Goal: Task Accomplishment & Management: Use online tool/utility

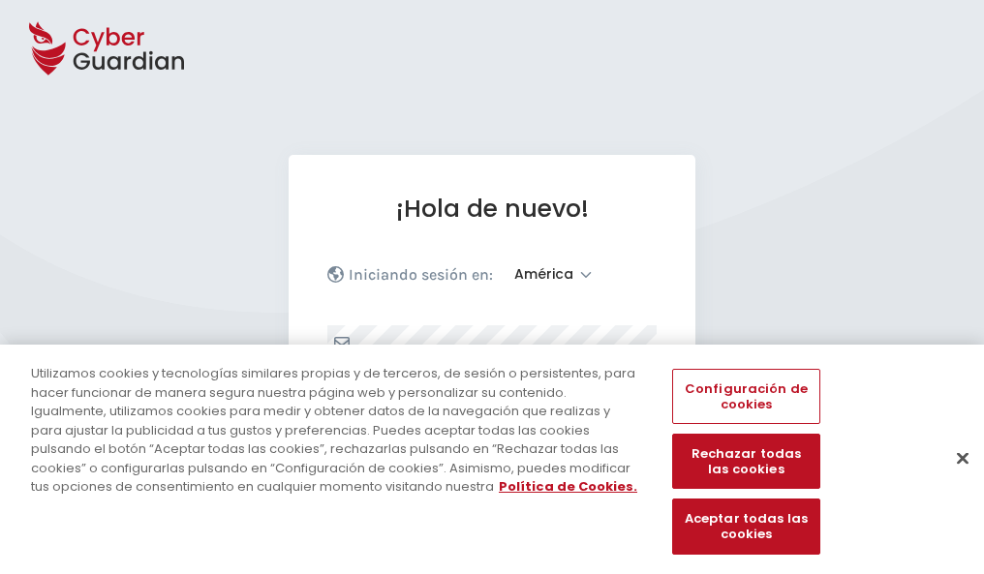
select select "América"
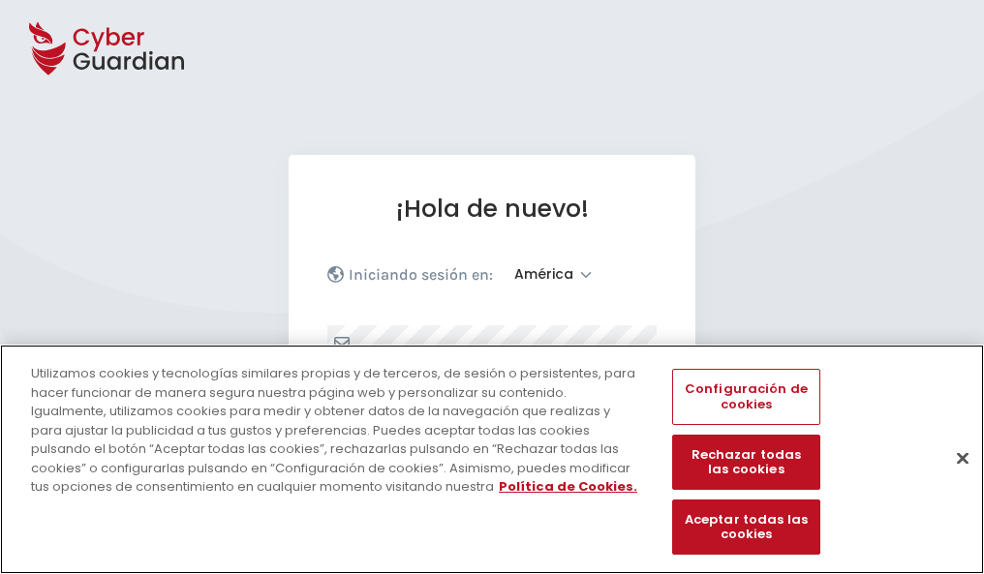
scroll to position [253, 0]
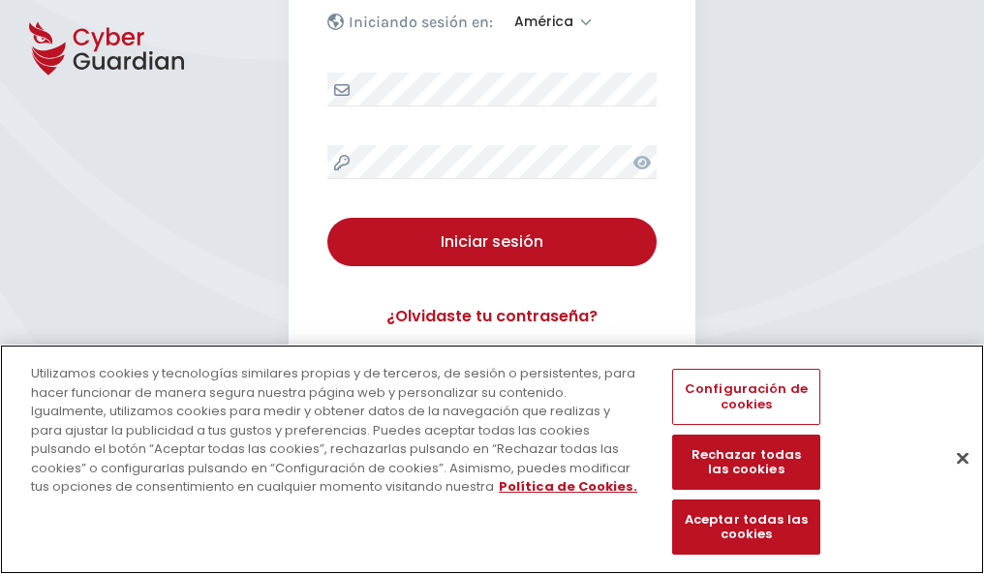
click at [953, 478] on button "Cerrar" at bounding box center [962, 458] width 43 height 43
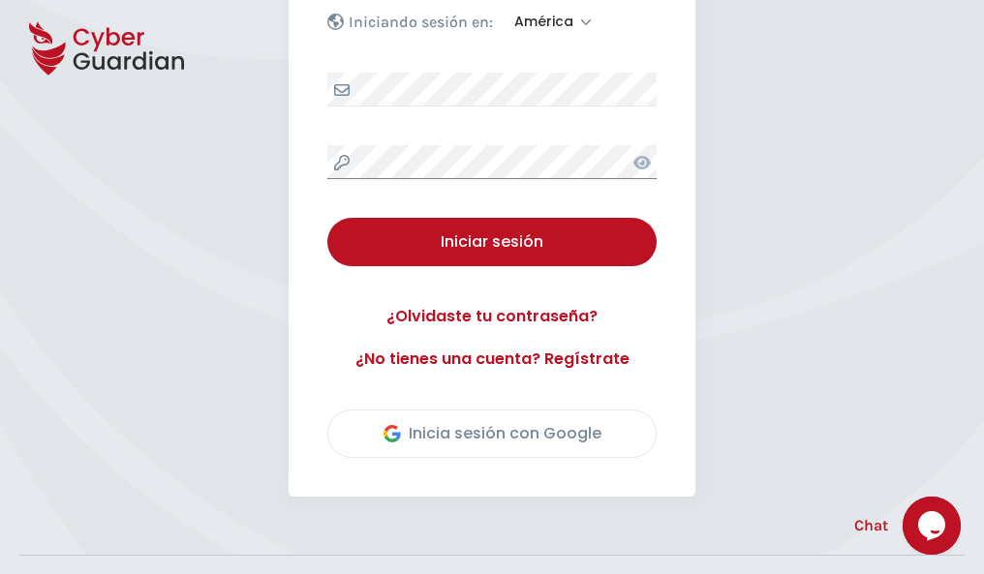
scroll to position [439, 0]
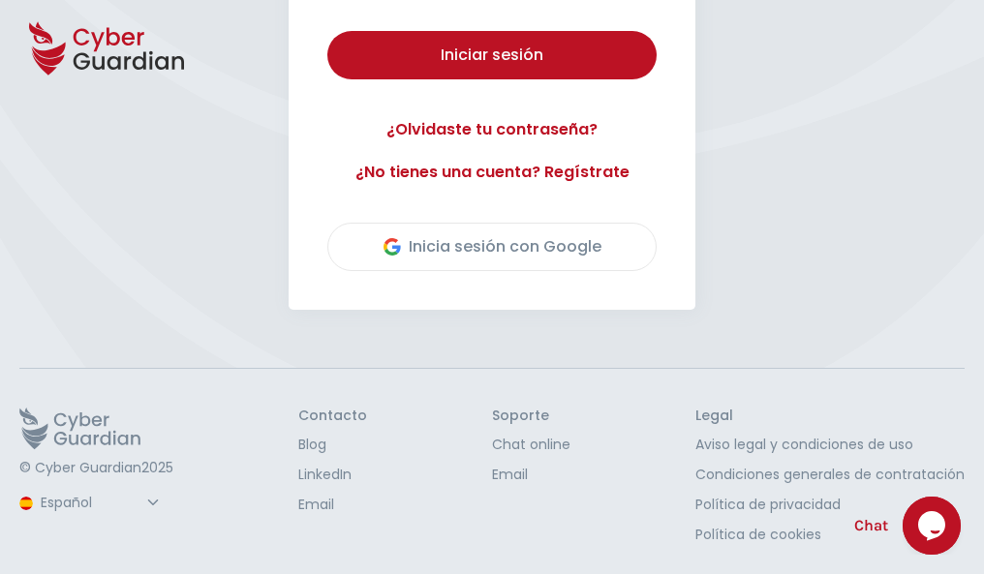
click at [327, 31] on button "Iniciar sesión" at bounding box center [491, 55] width 329 height 48
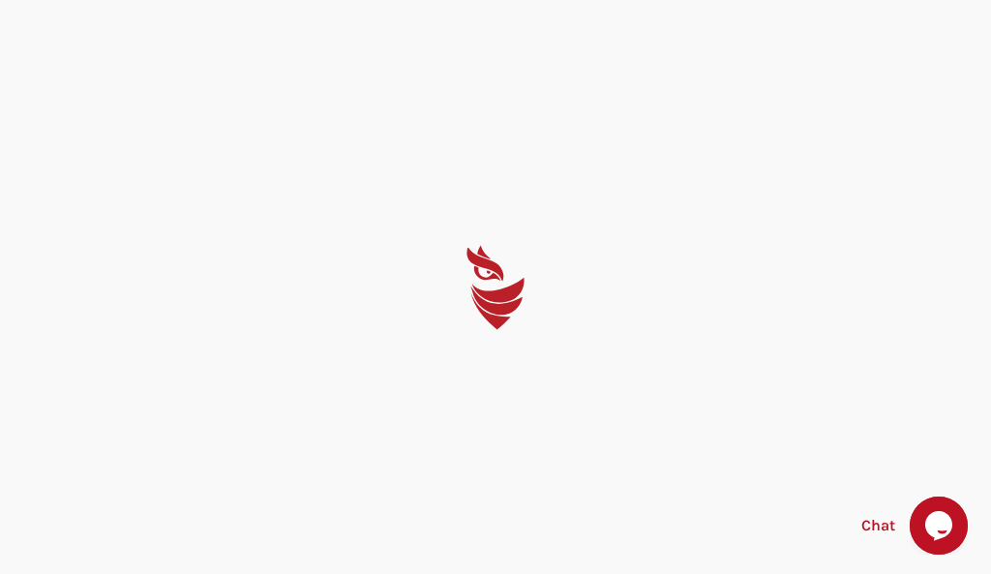
select select "English"
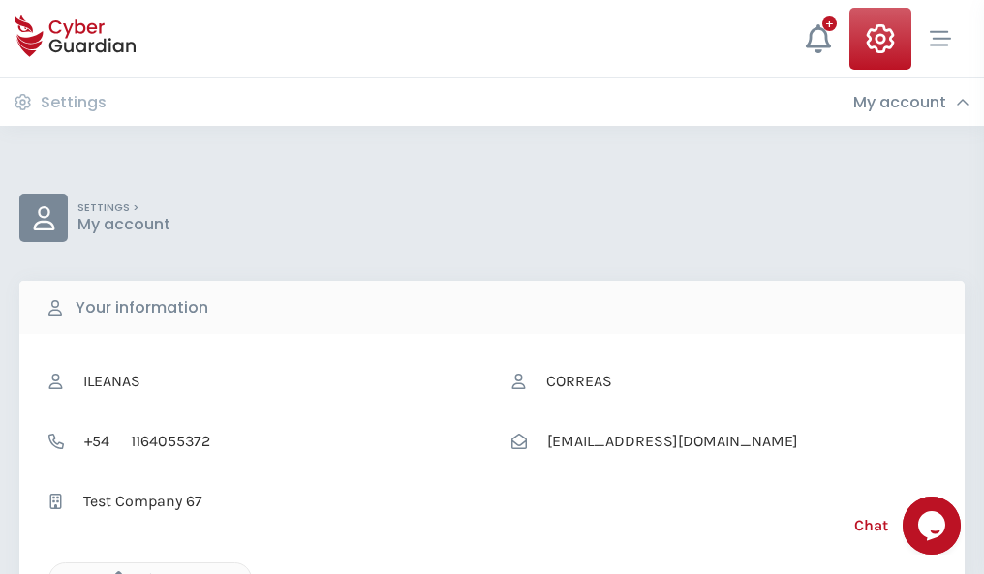
click at [113, 572] on icon "button" at bounding box center [114, 579] width 16 height 16
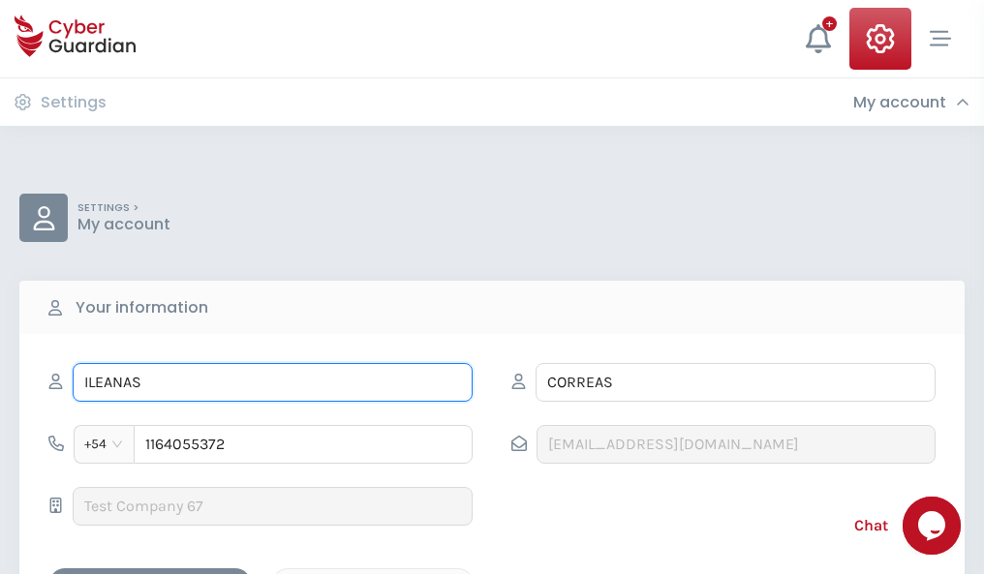
click at [272, 382] on input "ILEANAS" at bounding box center [273, 382] width 400 height 39
type input "I"
type input "Lalo"
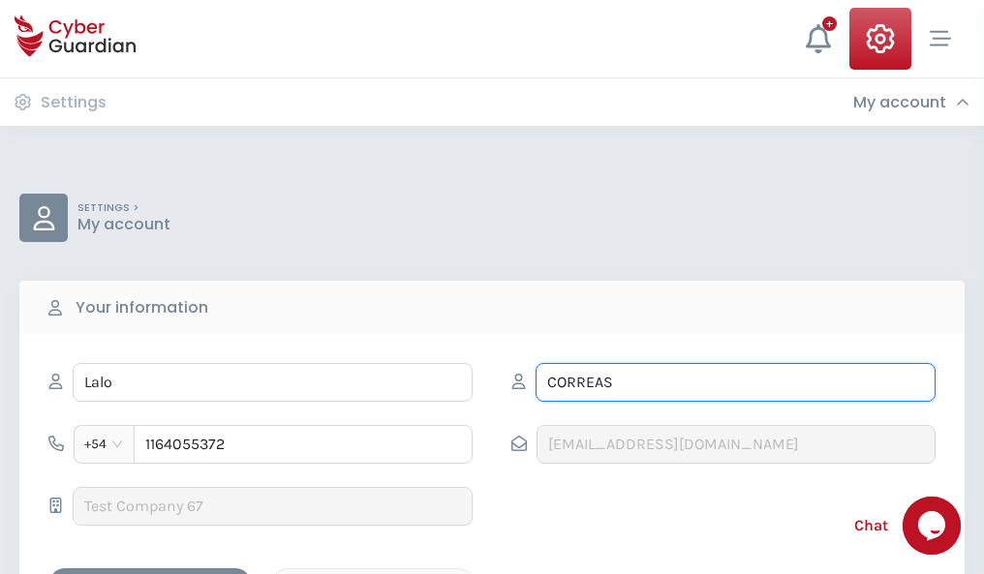
click at [735, 382] on input "CORREAS" at bounding box center [735, 382] width 400 height 39
type input "C"
type input "Arnaiz"
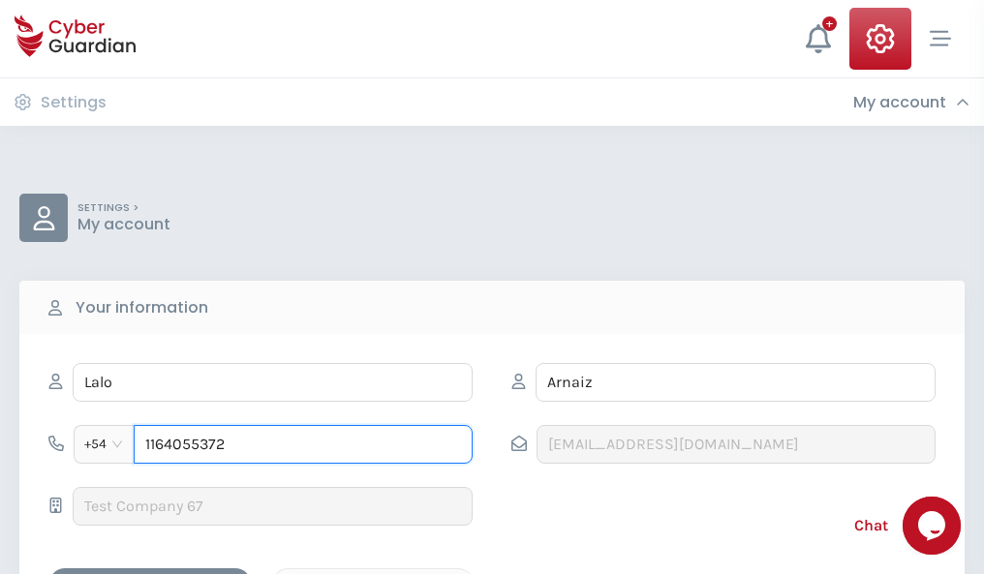
click at [303, 444] on input "1164055372" at bounding box center [303, 444] width 339 height 39
type input "1"
type input "4914247852"
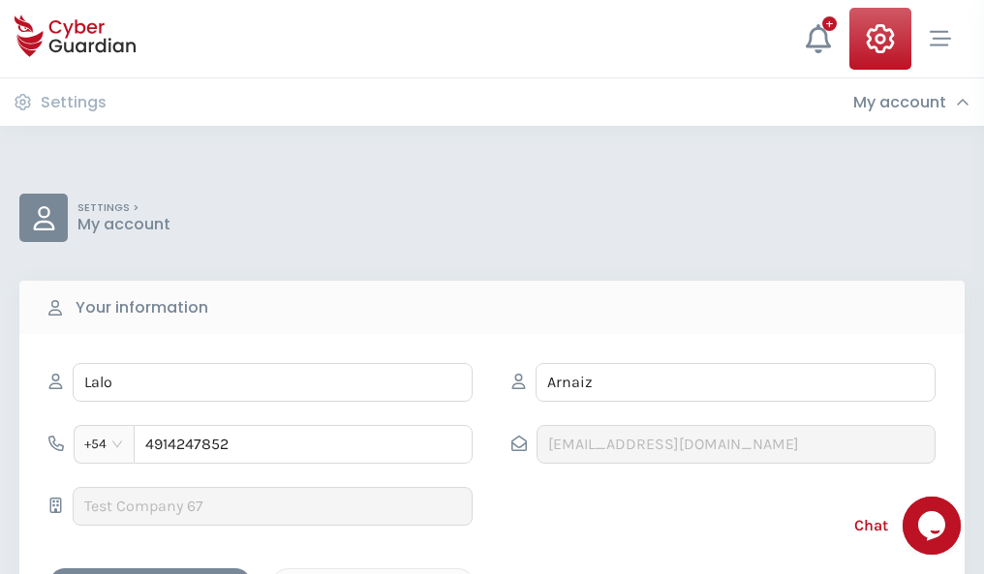
click at [373, 573] on div "Cancel" at bounding box center [373, 585] width 172 height 24
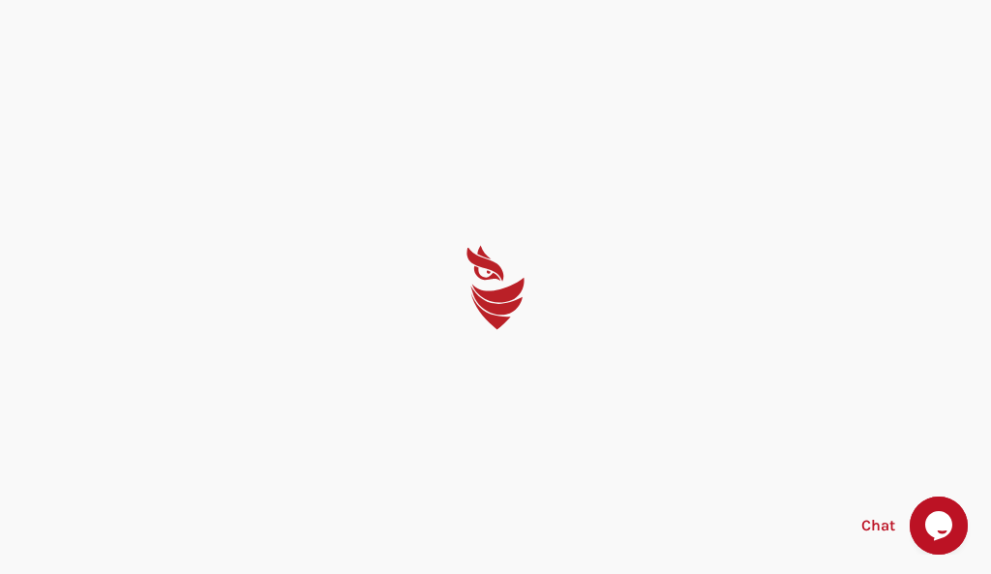
select select "English"
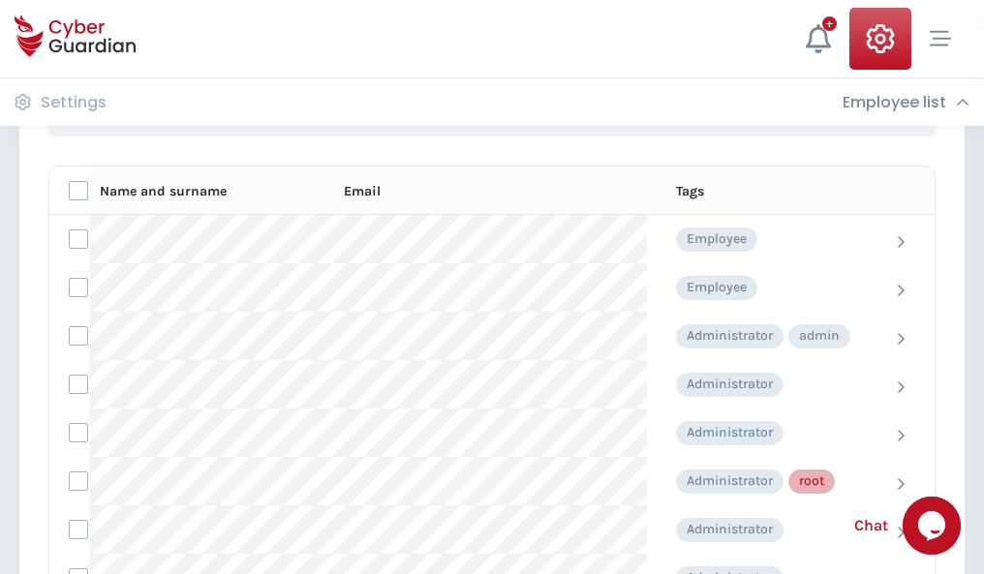
scroll to position [974, 0]
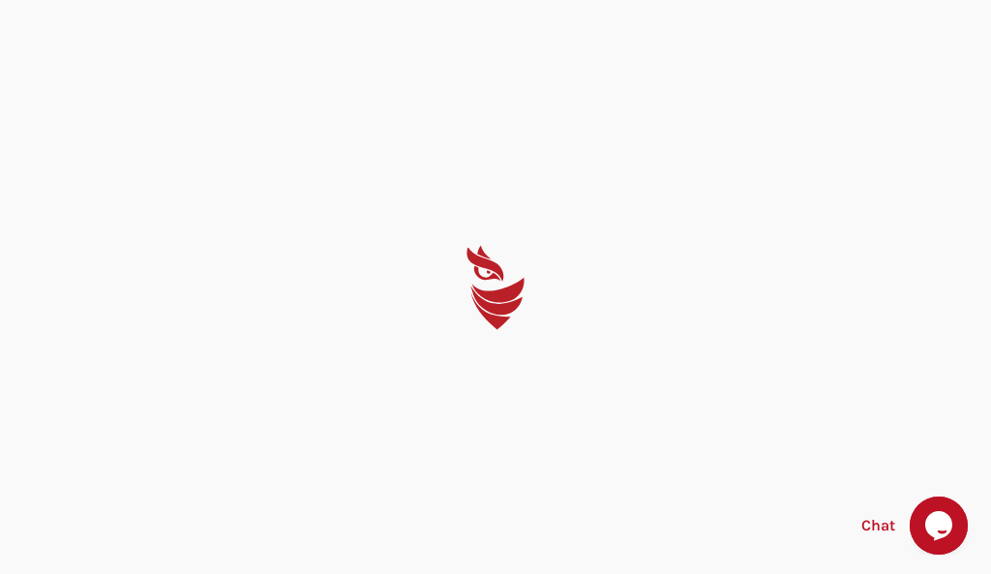
select select "English"
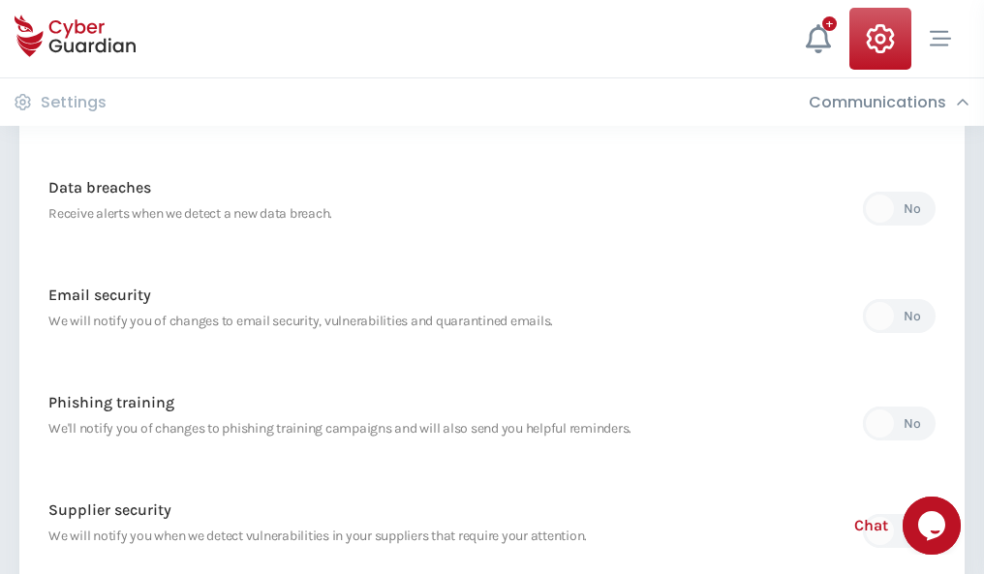
scroll to position [1019, 0]
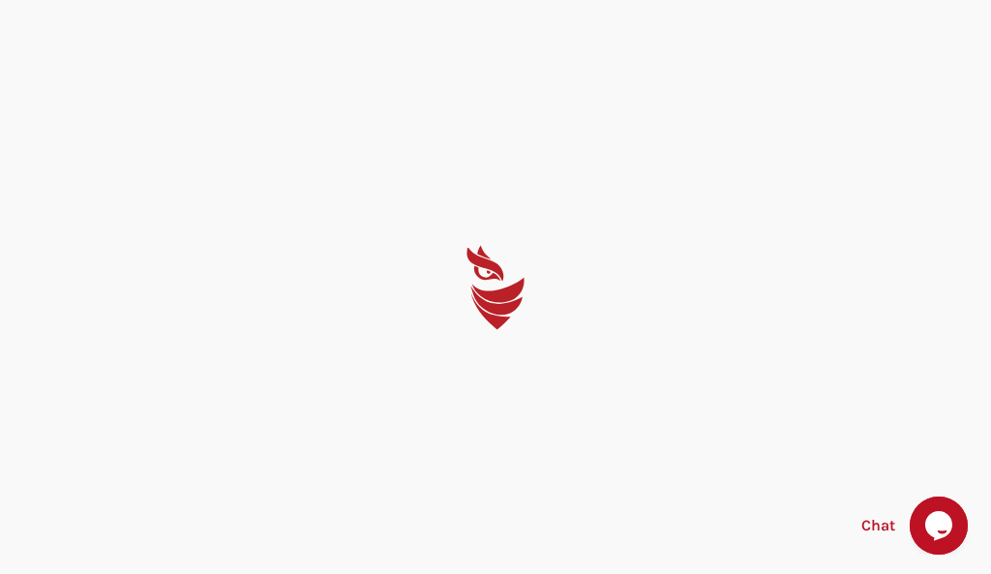
select select "English"
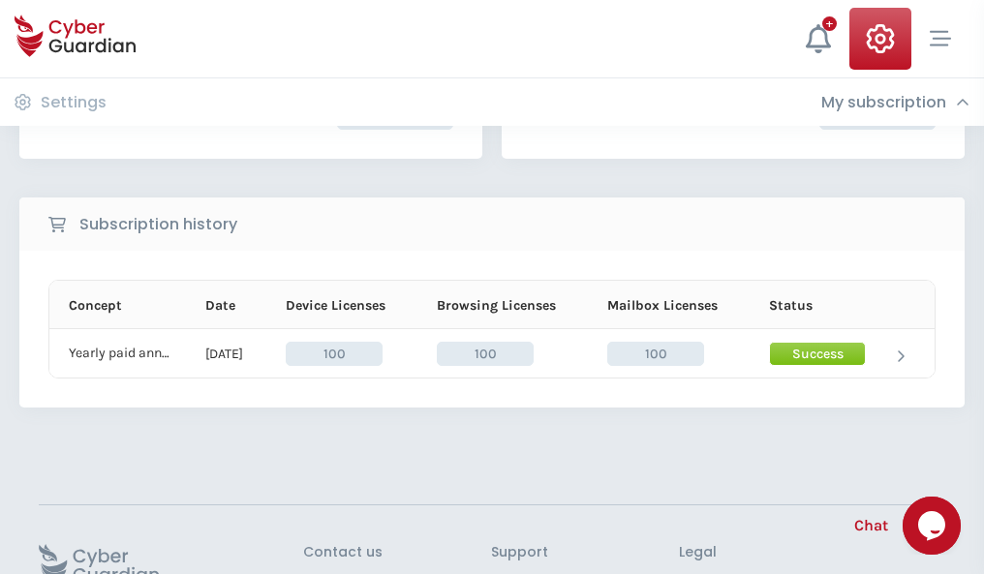
scroll to position [491, 0]
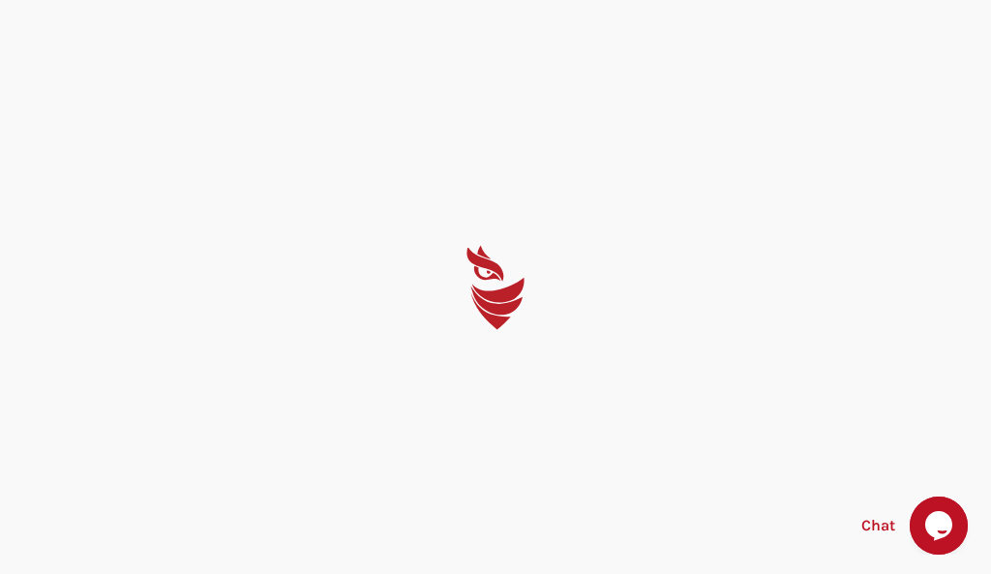
select select "English"
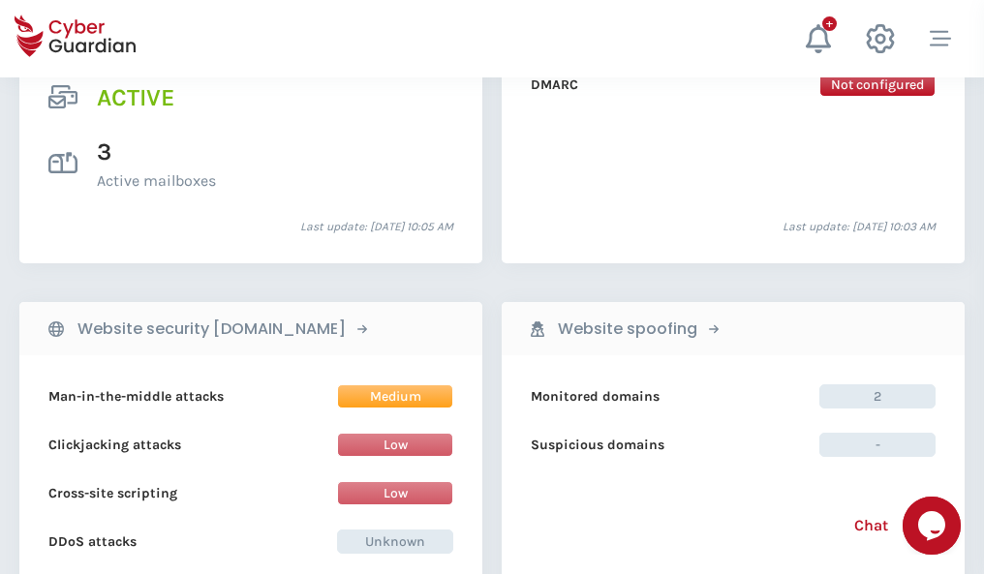
scroll to position [1967, 0]
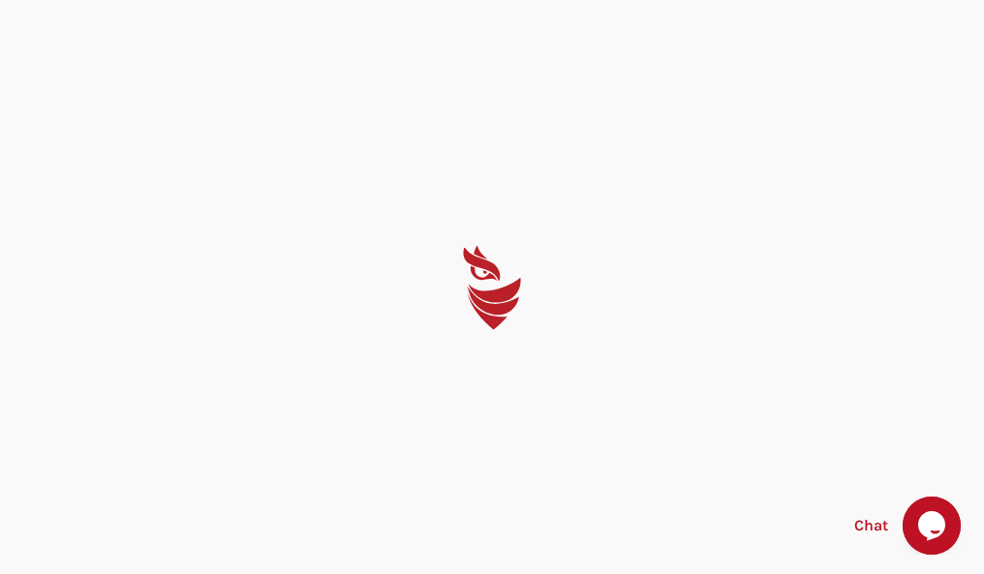
select select "English"
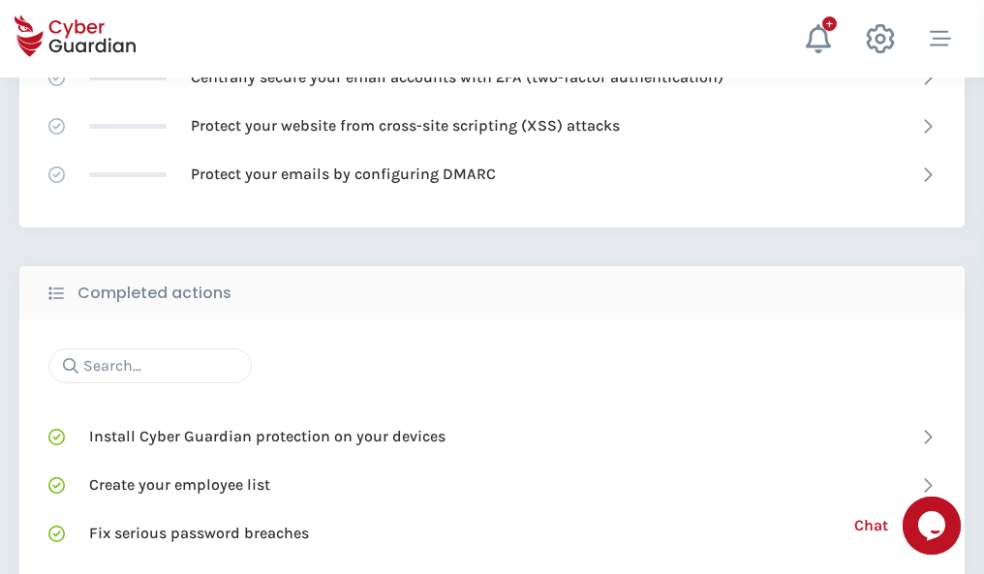
scroll to position [1289, 0]
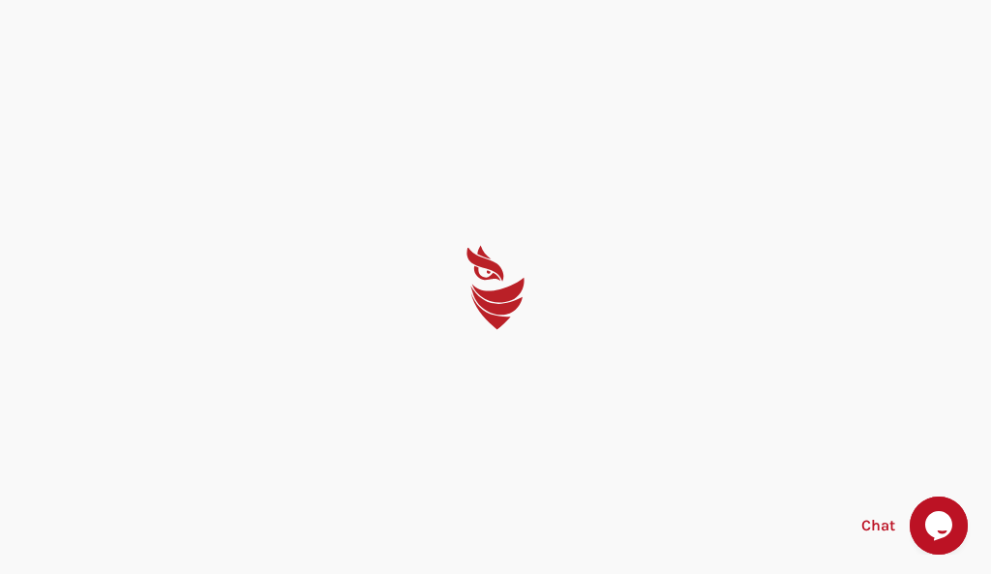
select select "English"
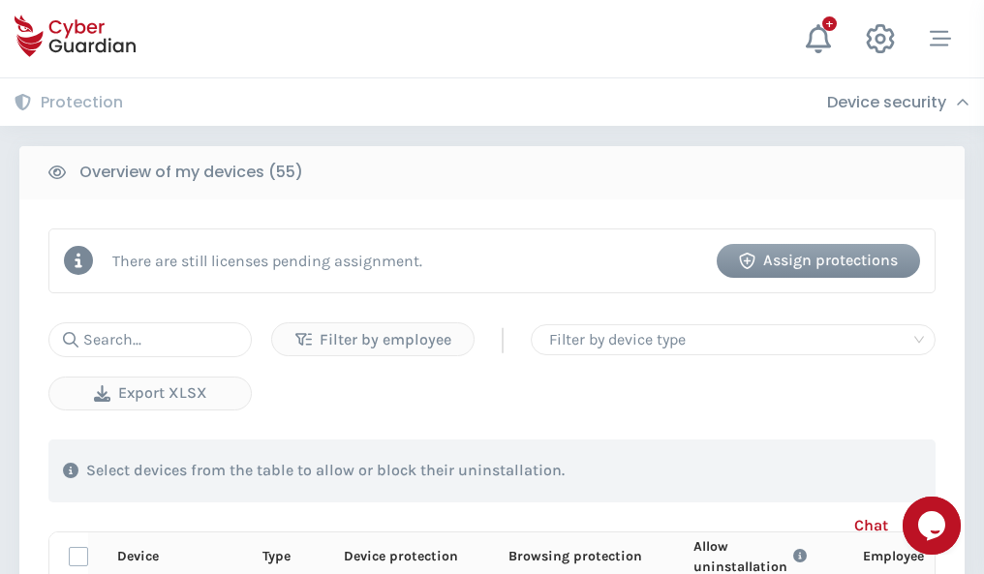
scroll to position [1687, 0]
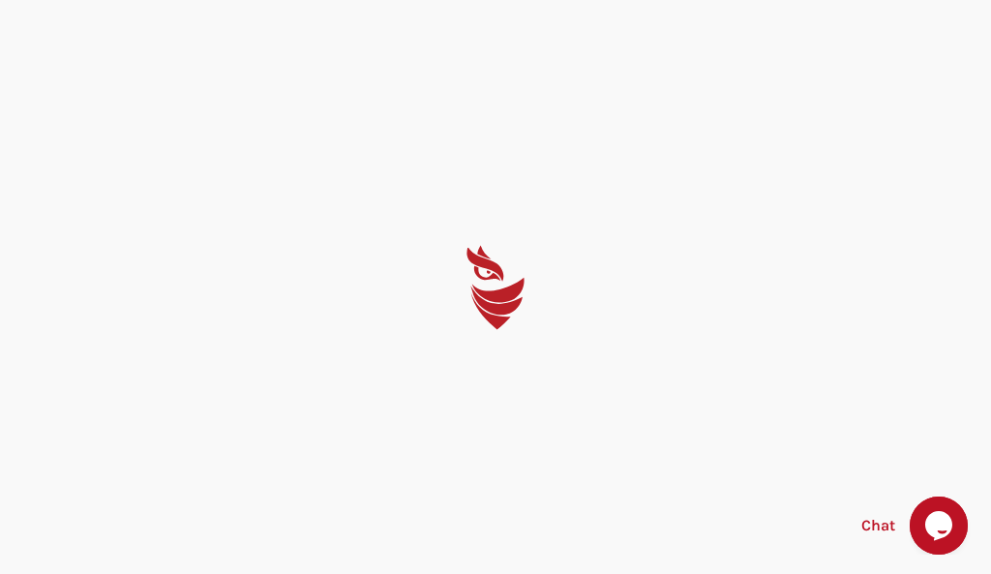
select select "English"
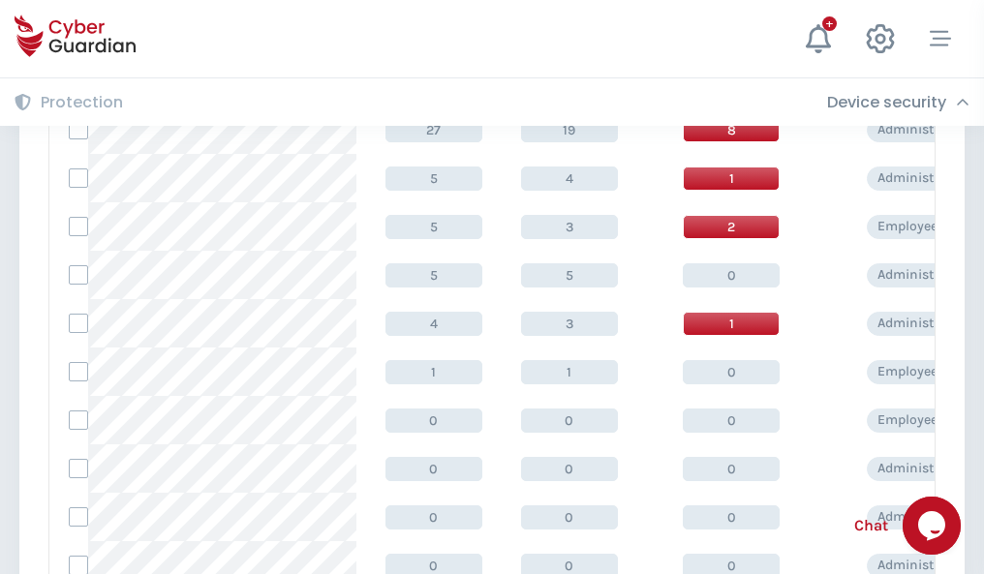
scroll to position [976, 0]
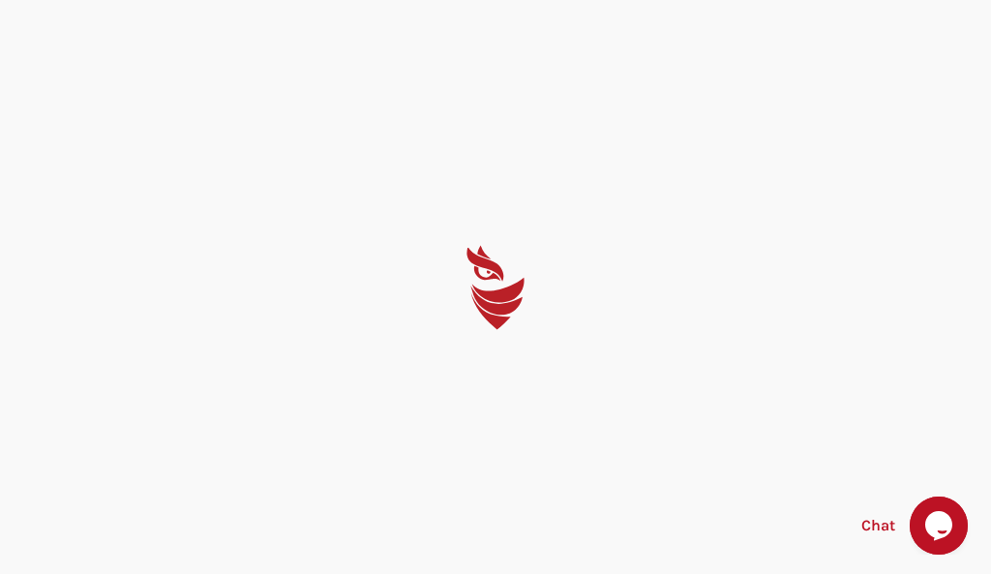
select select "English"
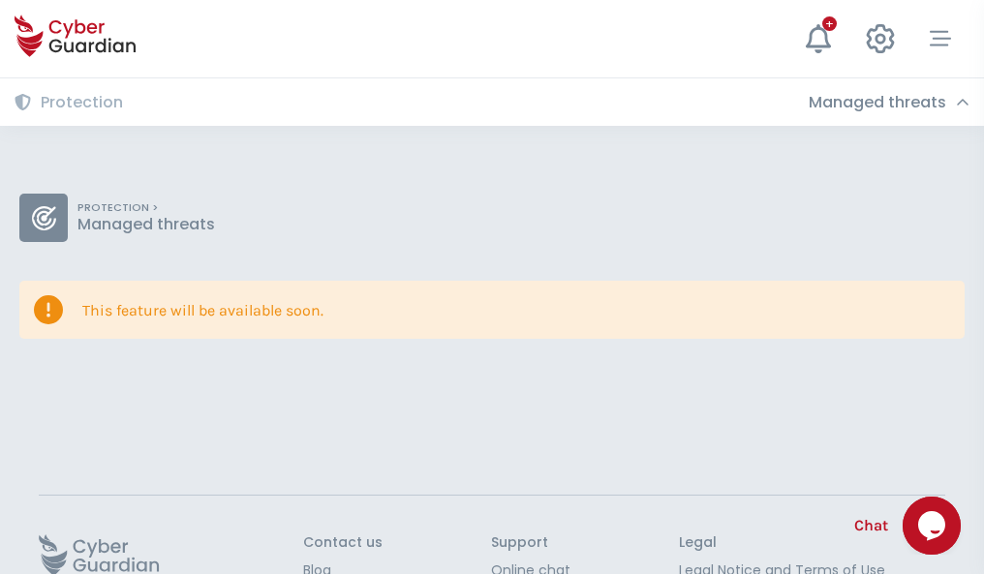
scroll to position [126, 0]
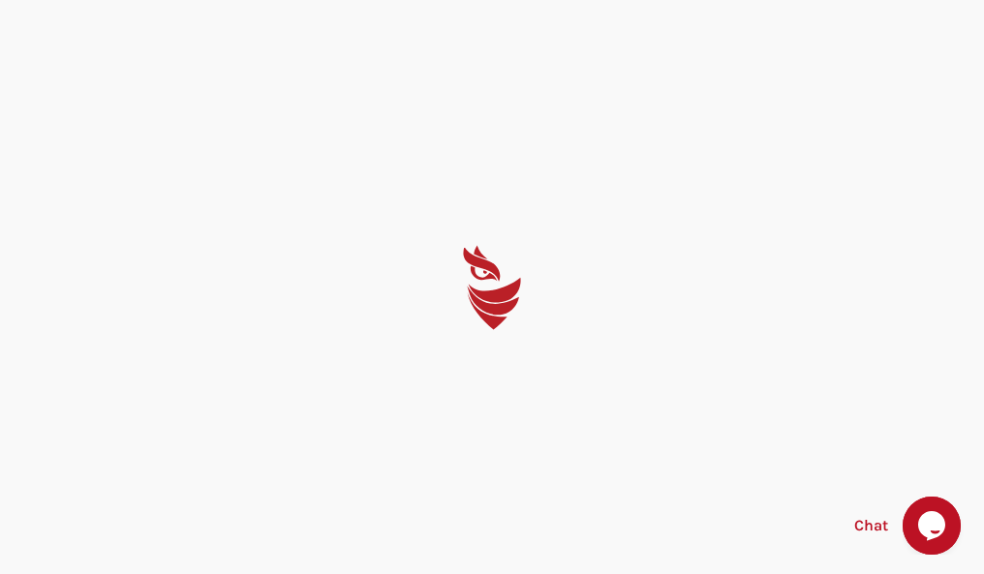
select select "English"
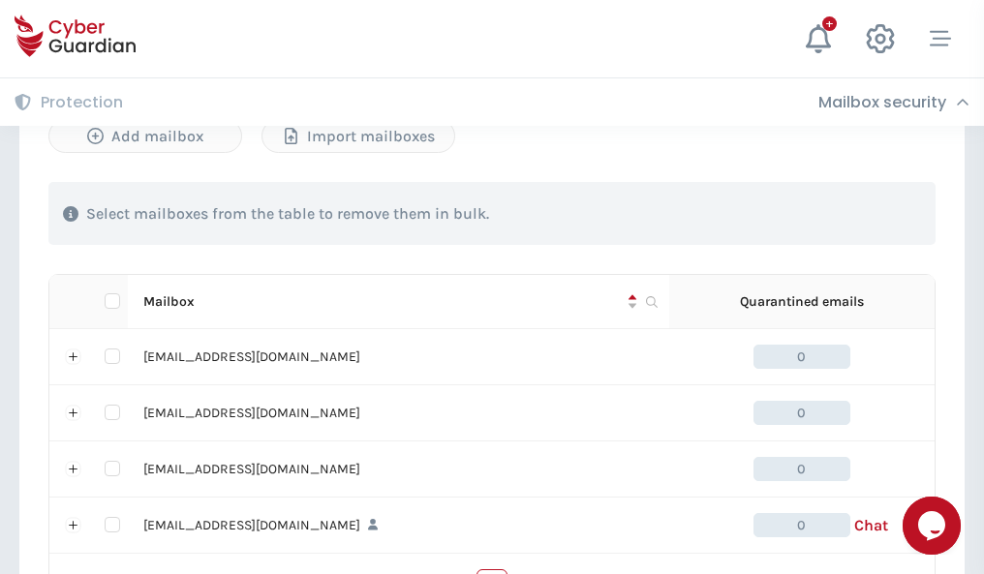
scroll to position [954, 0]
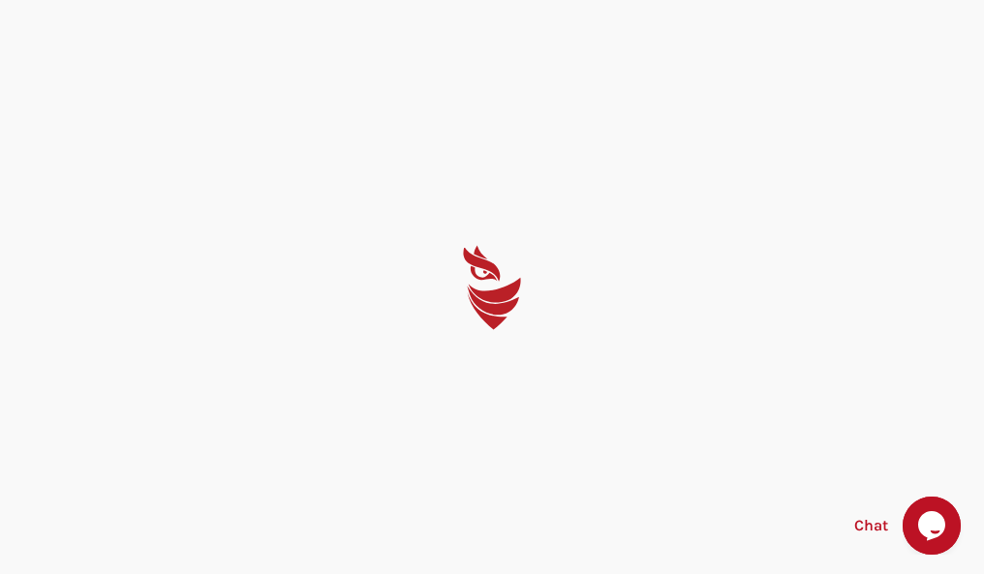
select select "English"
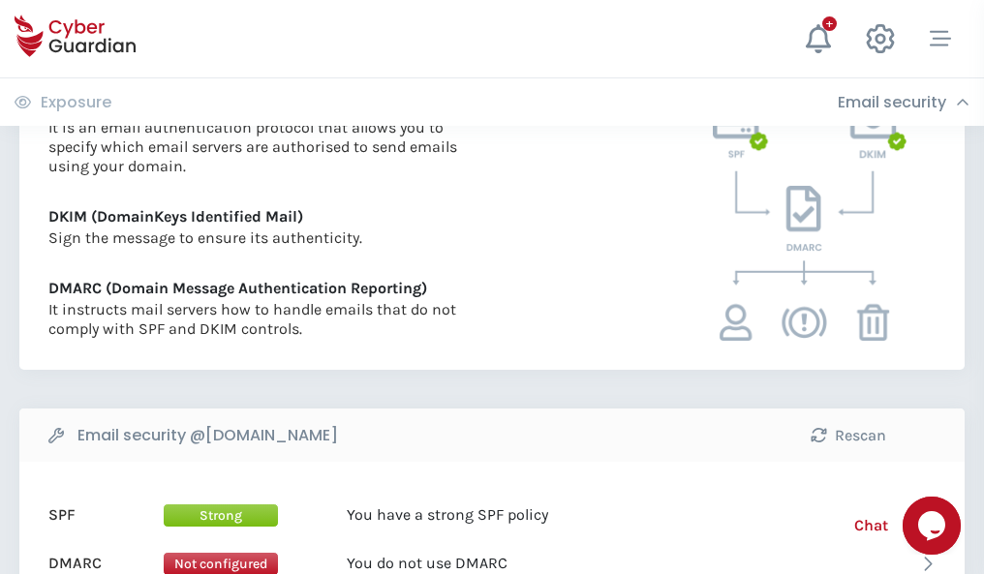
scroll to position [1045, 0]
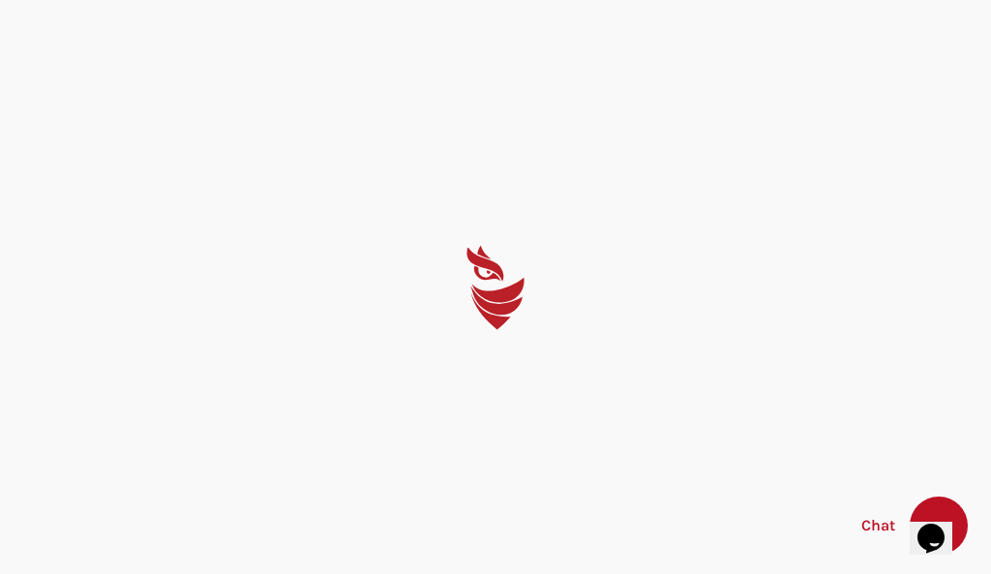
select select "English"
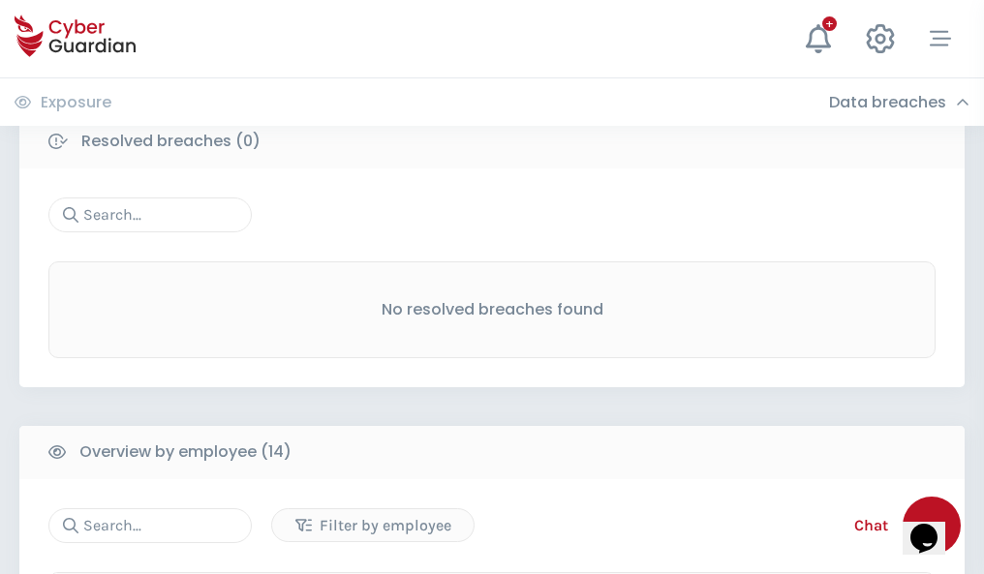
scroll to position [1748, 0]
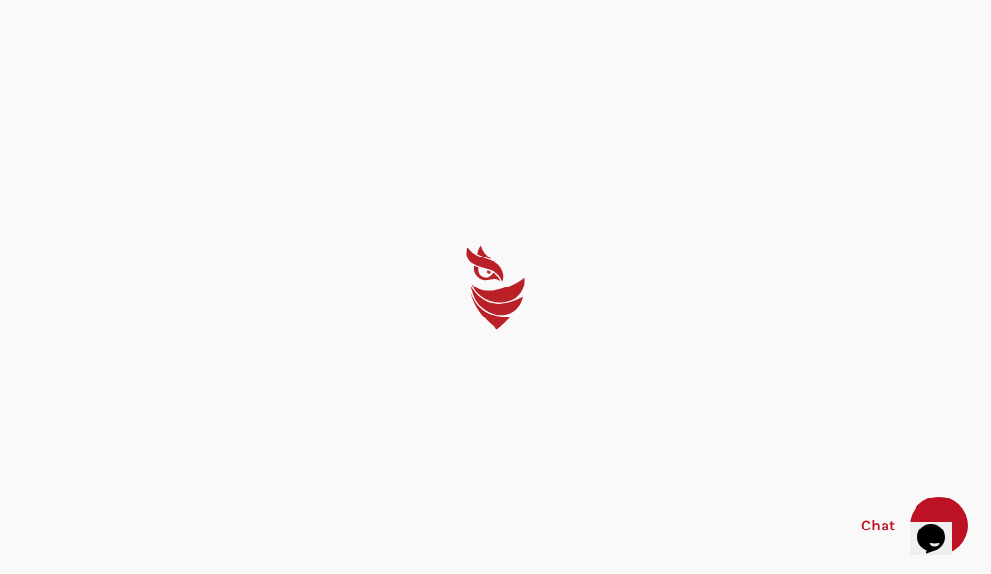
select select "English"
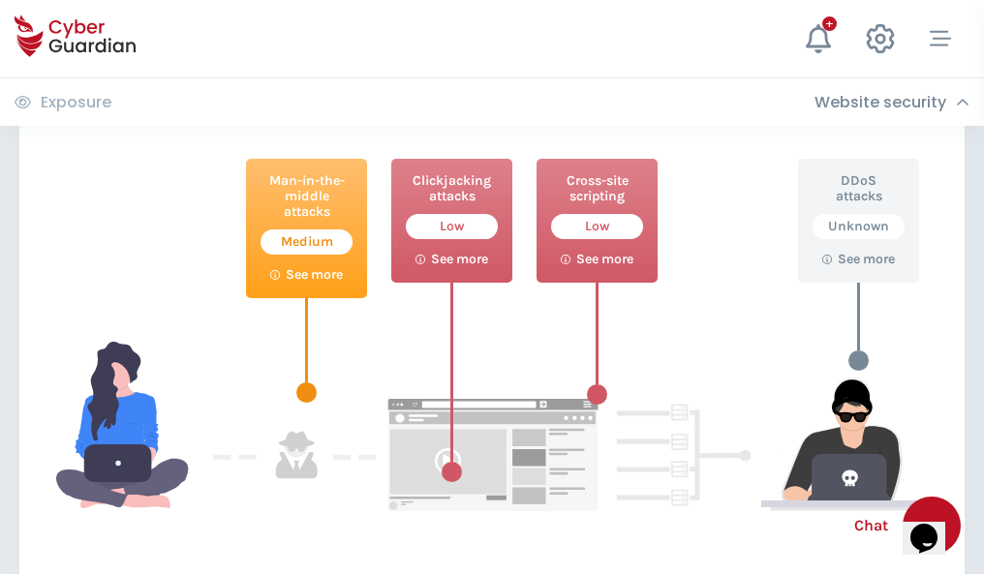
scroll to position [1054, 0]
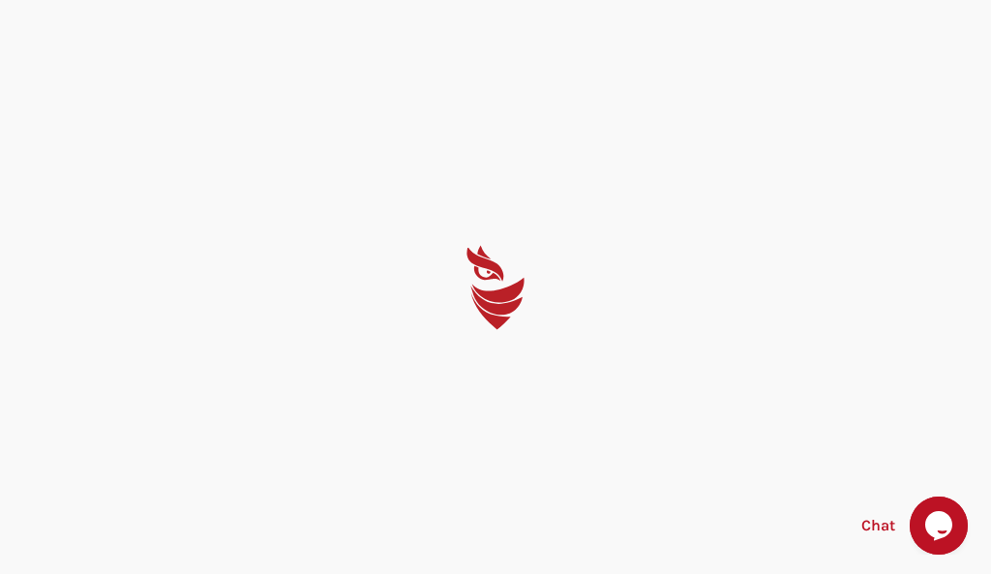
select select "English"
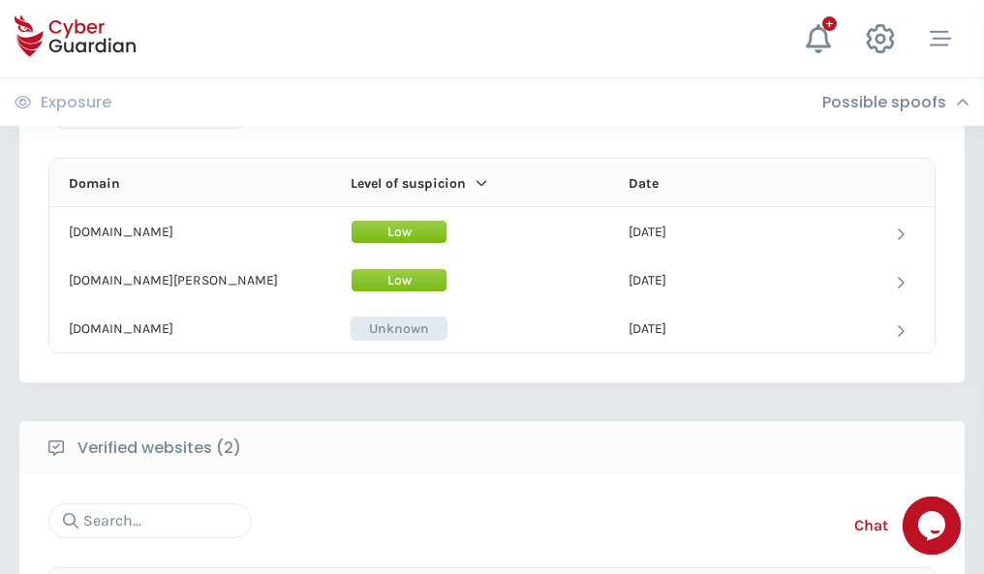
scroll to position [1162, 0]
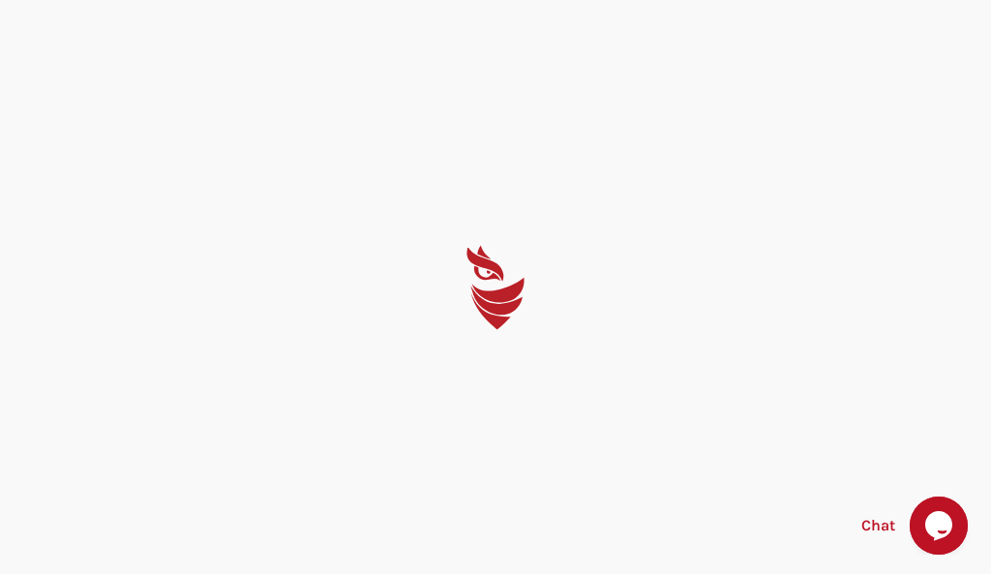
select select "English"
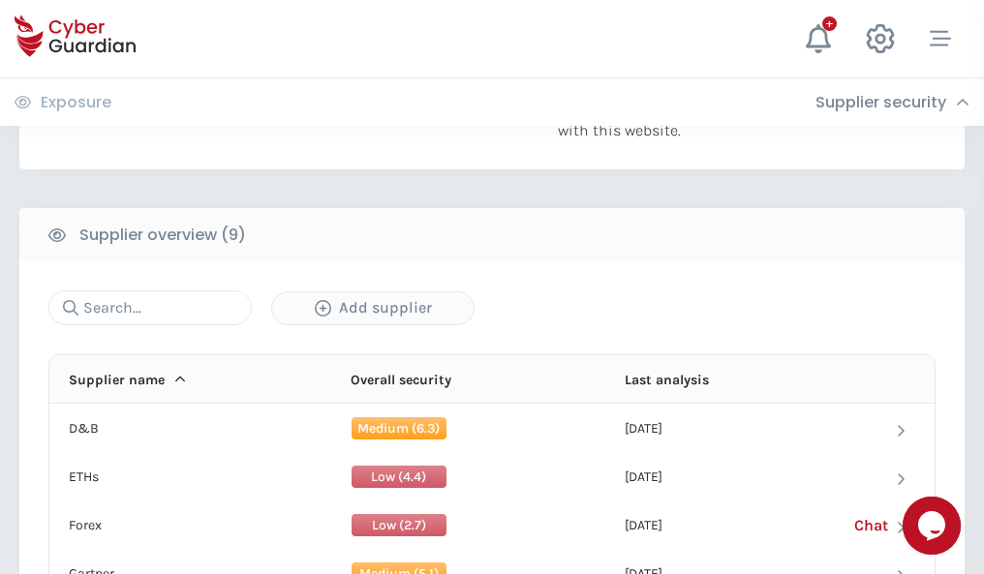
scroll to position [1350, 0]
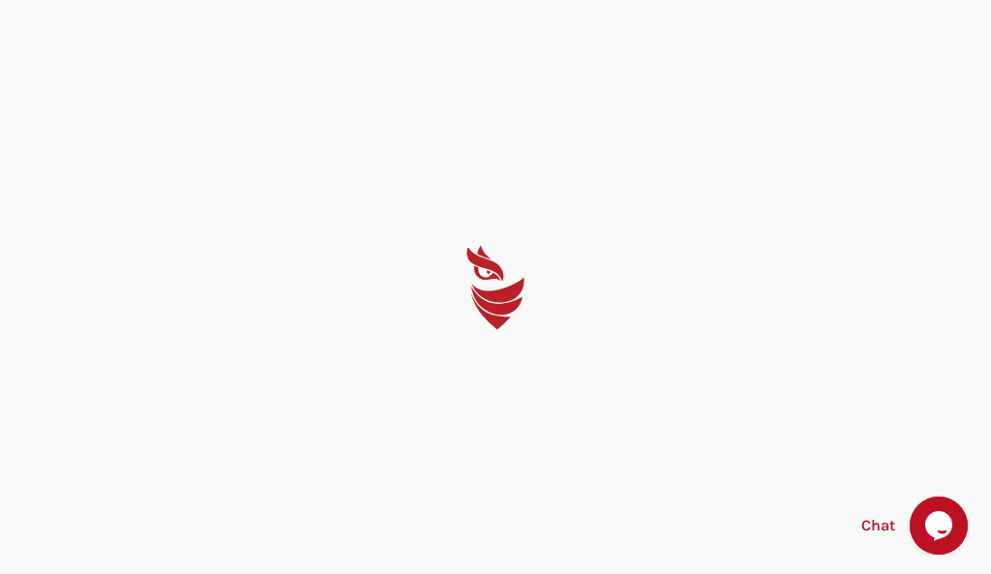
select select "English"
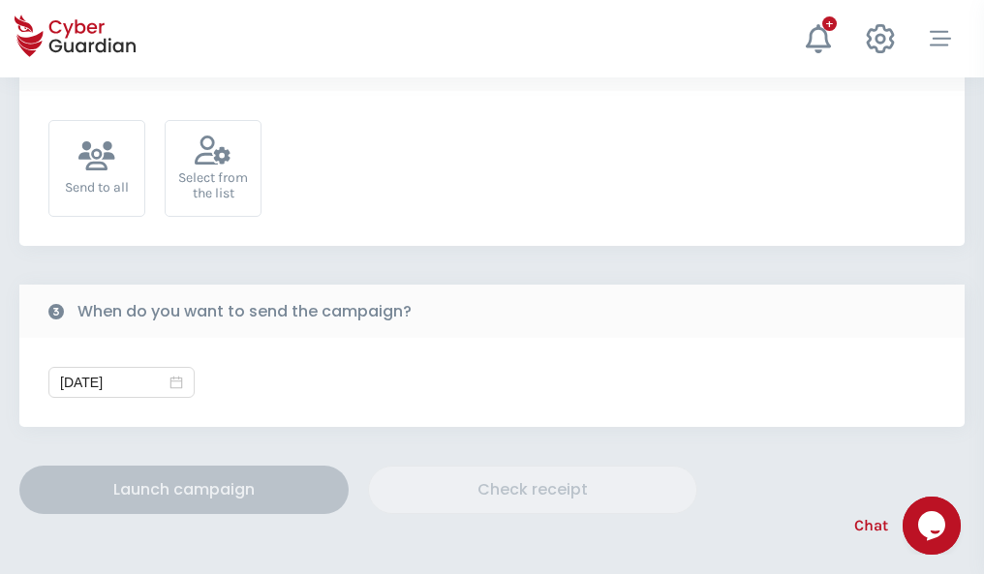
scroll to position [709, 0]
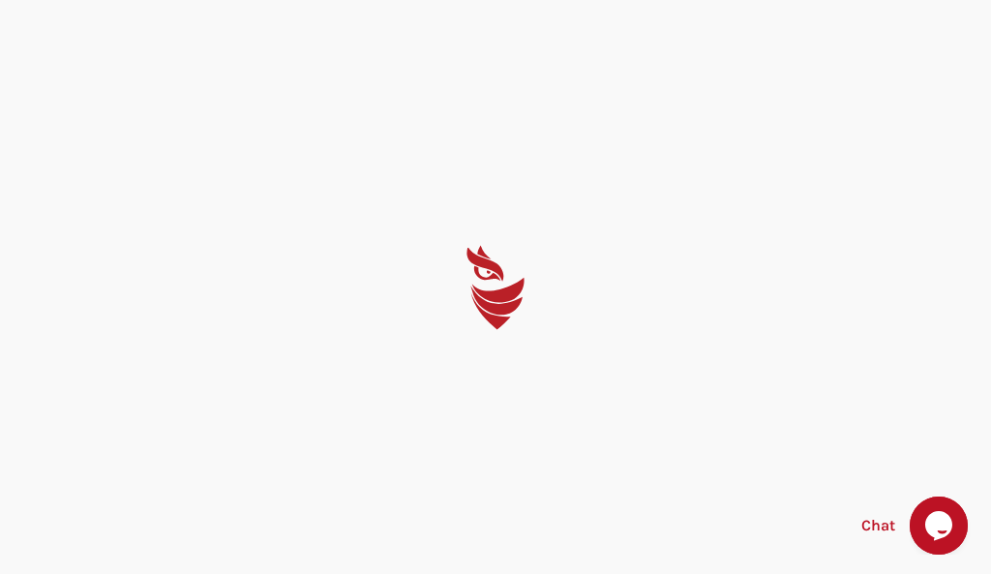
select select "English"
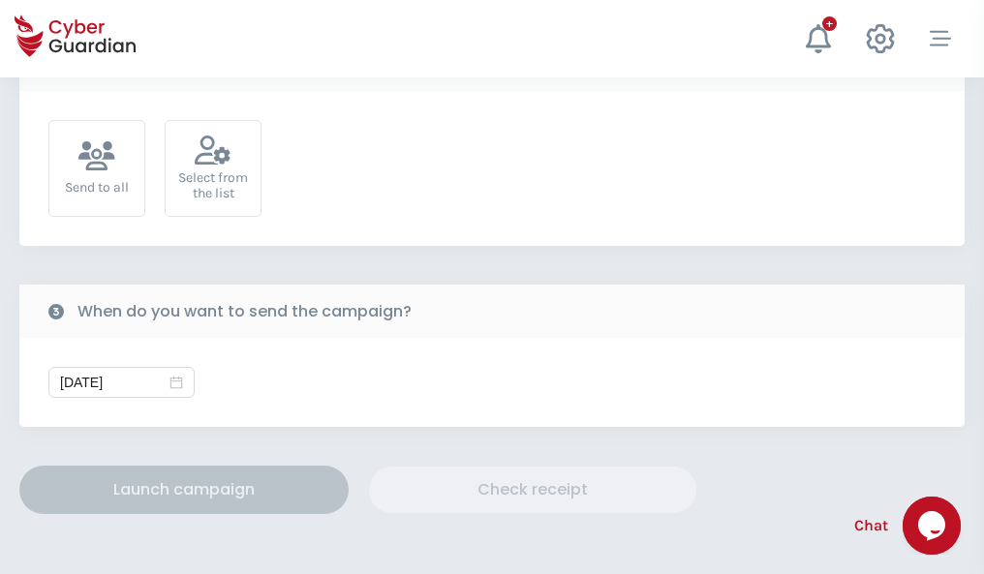
scroll to position [709, 0]
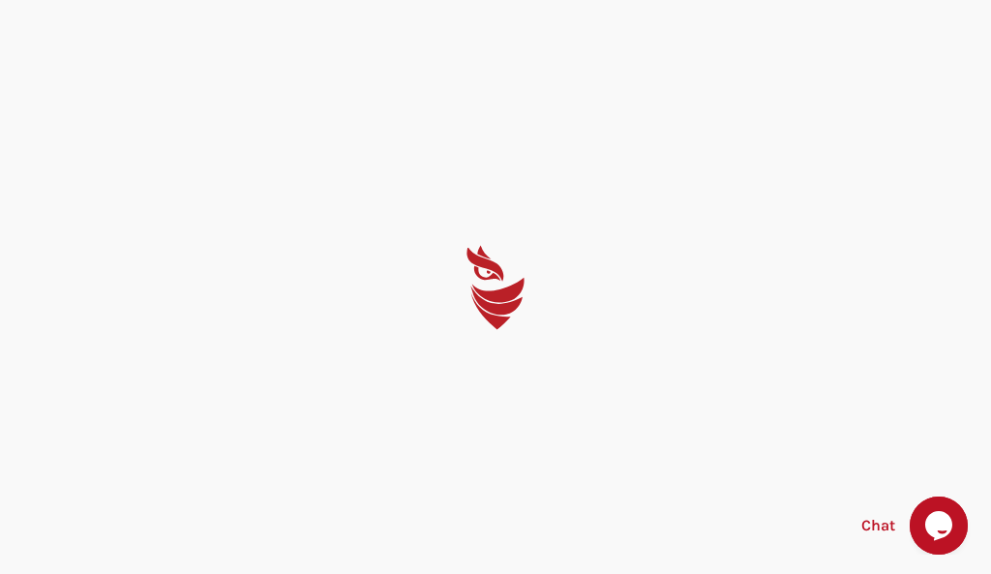
select select "English"
